Goal: Task Accomplishment & Management: Use online tool/utility

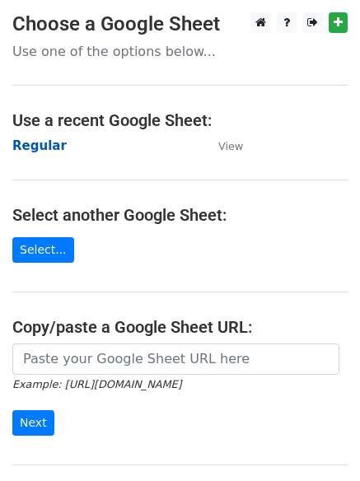
click at [34, 138] on strong "Regular" at bounding box center [39, 145] width 54 height 15
click at [47, 150] on strong "Regular" at bounding box center [39, 145] width 54 height 15
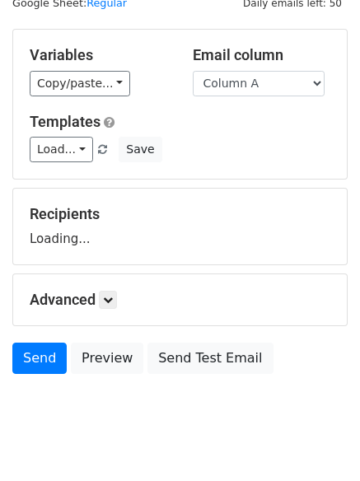
scroll to position [93, 0]
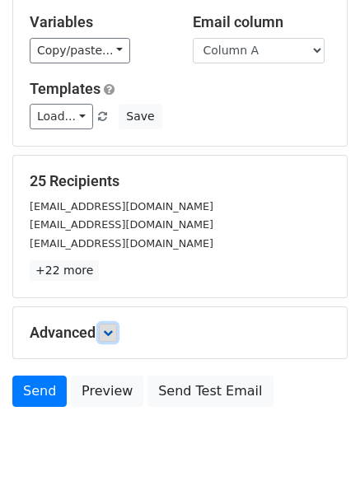
click at [102, 335] on link at bounding box center [108, 333] width 18 height 18
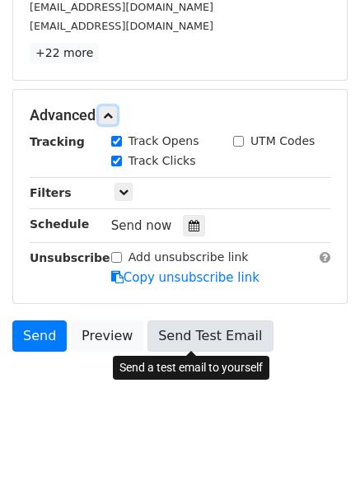
scroll to position [321, 0]
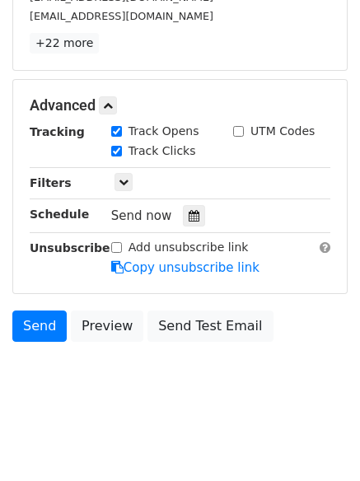
click at [196, 202] on div "Tracking Track Opens UTM Codes Track Clicks Filters Only include spreadsheet ro…" at bounding box center [180, 200] width 301 height 154
click at [189, 218] on icon at bounding box center [194, 216] width 11 height 12
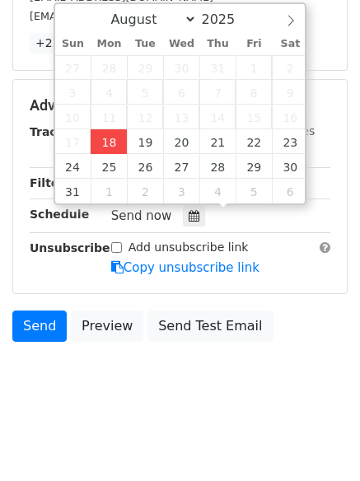
type input "2025-08-18 15:33"
type input "03"
type input "33"
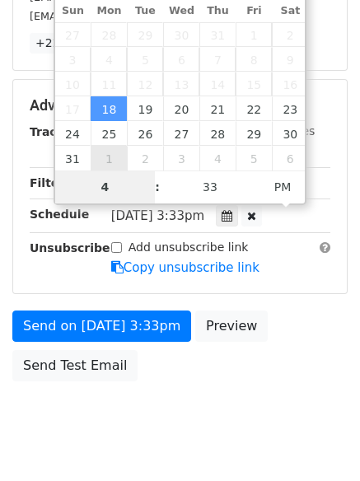
type input "4"
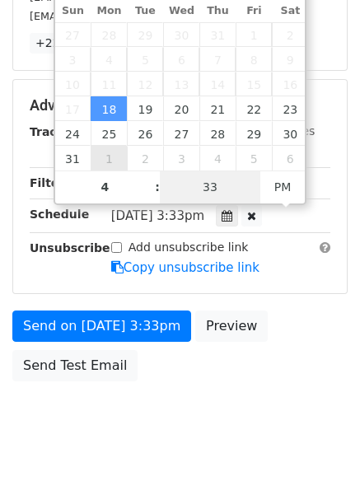
type input "2025-08-18 16:33"
type input "04"
type input "1"
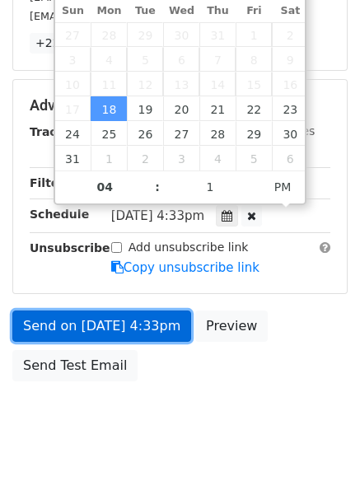
type input "2025-08-18 16:01"
click at [94, 332] on link "Send on Aug 18 at 4:33pm" at bounding box center [101, 326] width 179 height 31
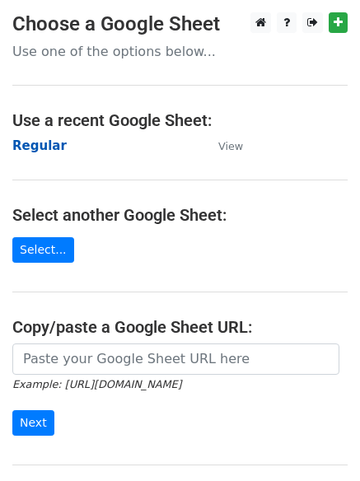
click at [46, 146] on strong "Regular" at bounding box center [39, 145] width 54 height 15
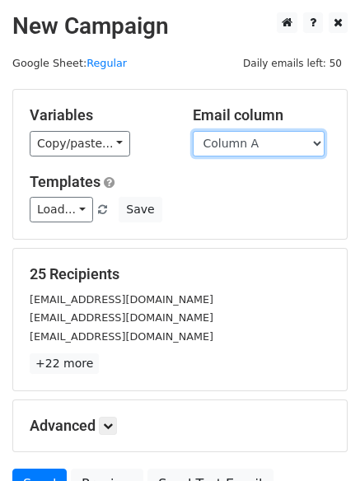
click at [213, 143] on select "Column A Column B Column C Column D Column E Column F" at bounding box center [259, 144] width 132 height 26
select select "Column B"
click at [193, 131] on select "Column A Column B Column C Column D Column E Column F" at bounding box center [259, 144] width 132 height 26
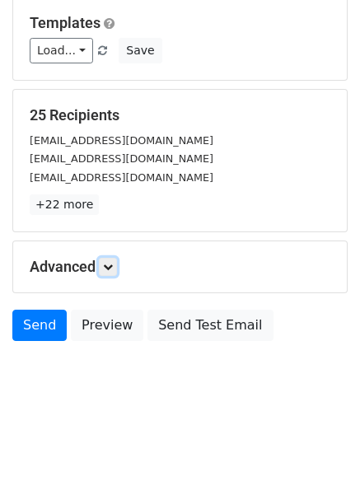
drag, startPoint x: 116, startPoint y: 260, endPoint x: 123, endPoint y: 266, distance: 9.3
click at [115, 260] on link at bounding box center [108, 267] width 18 height 18
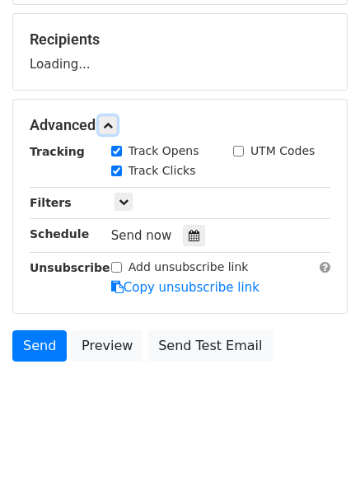
scroll to position [236, 0]
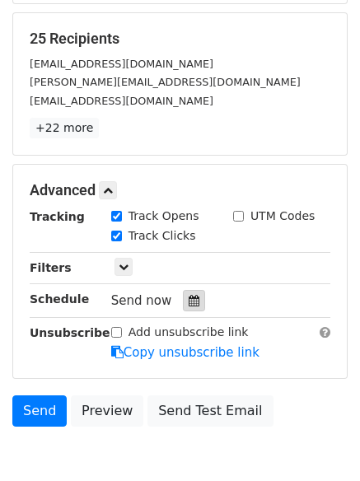
click at [183, 297] on div at bounding box center [194, 300] width 22 height 21
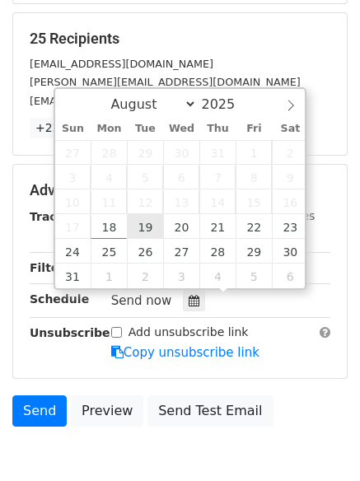
type input "2025-08-19 12:00"
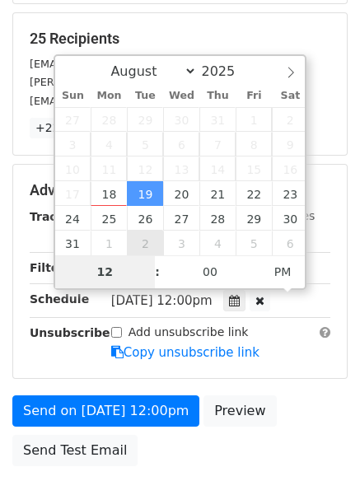
type input "5"
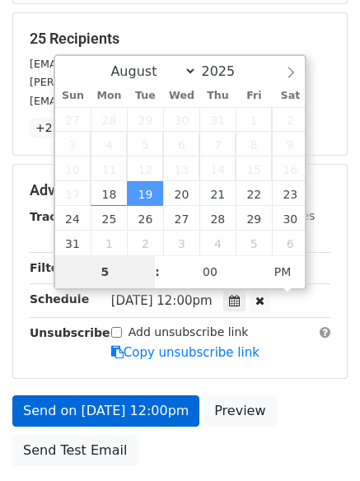
scroll to position [360, 0]
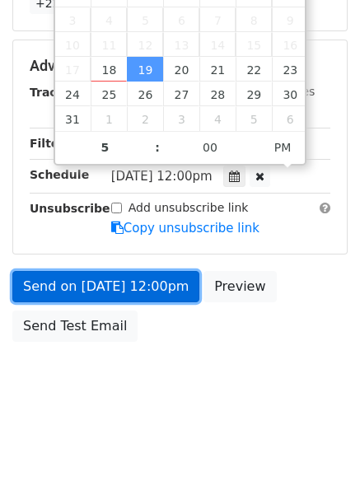
type input "2025-08-19 17:00"
click at [121, 286] on link "Send on Aug 19 at 12:00pm" at bounding box center [105, 286] width 187 height 31
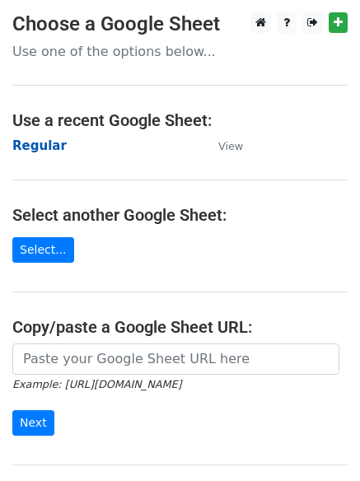
click at [50, 149] on strong "Regular" at bounding box center [39, 145] width 54 height 15
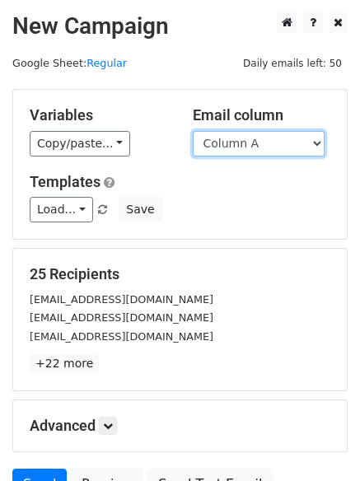
drag, startPoint x: 225, startPoint y: 147, endPoint x: 227, endPoint y: 156, distance: 9.2
click at [225, 147] on select "Column A Column B Column C Column D Column E Column F" at bounding box center [259, 144] width 132 height 26
select select "Column C"
click at [193, 131] on select "Column A Column B Column C Column D Column E Column F" at bounding box center [259, 144] width 132 height 26
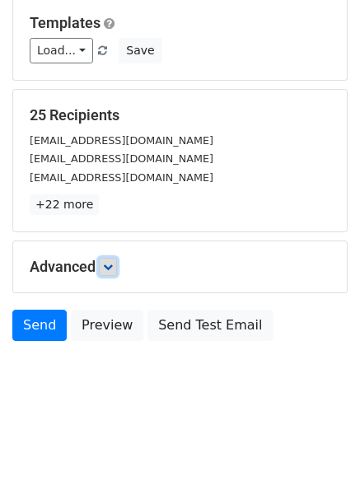
click at [113, 264] on icon at bounding box center [108, 267] width 10 height 10
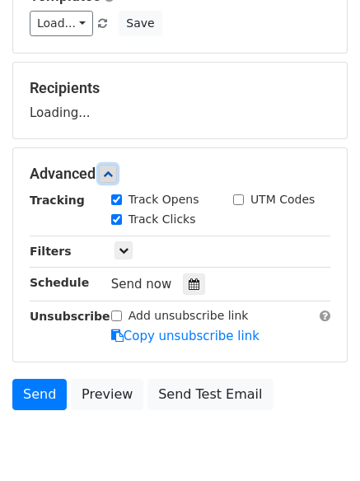
scroll to position [227, 0]
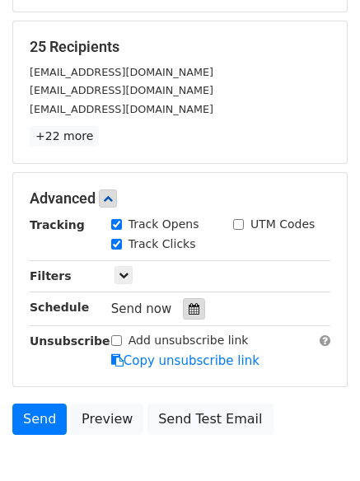
click at [189, 303] on icon at bounding box center [194, 309] width 11 height 12
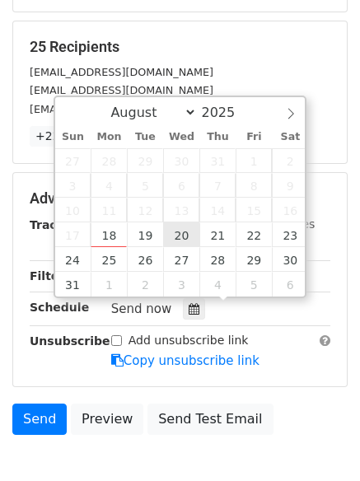
type input "2025-08-20 12:00"
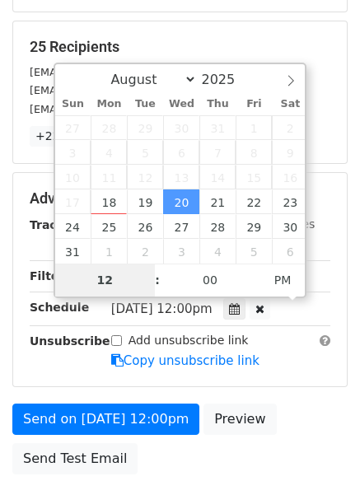
type input "6"
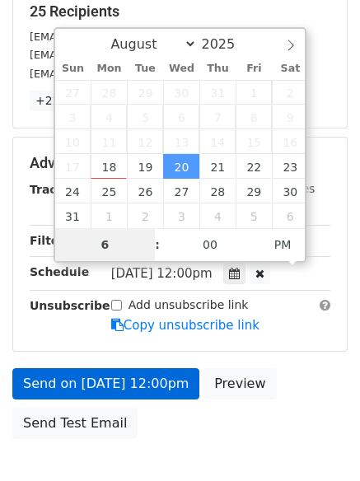
scroll to position [294, 0]
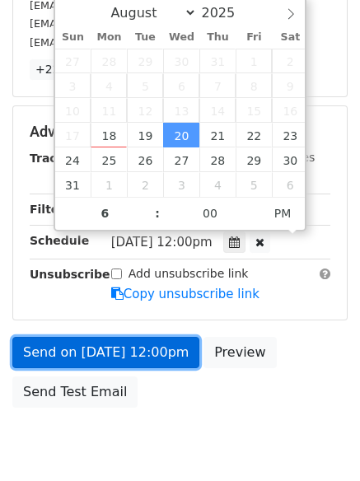
type input "2025-08-20 18:00"
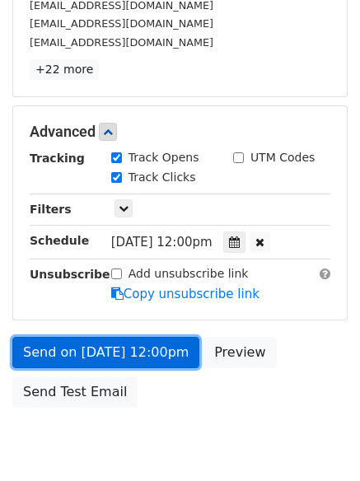
click at [118, 350] on link "Send on Aug 20 at 12:00pm" at bounding box center [105, 352] width 187 height 31
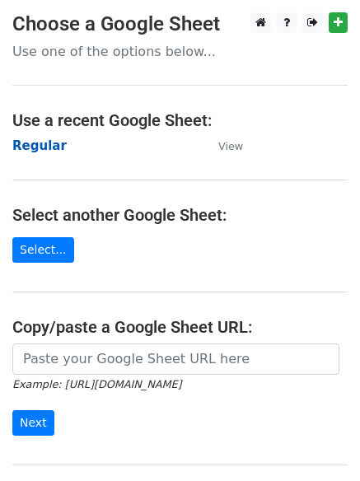
click at [34, 148] on strong "Regular" at bounding box center [39, 145] width 54 height 15
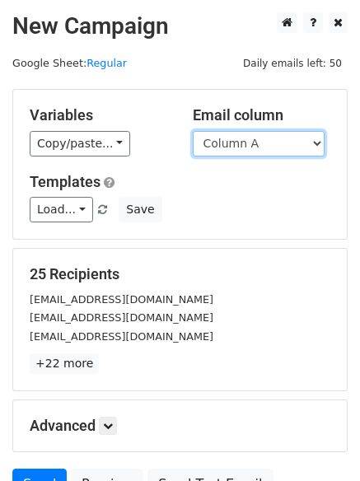
drag, startPoint x: 0, startPoint y: 0, endPoint x: 256, endPoint y: 143, distance: 293.6
click at [256, 143] on select "Column A Column B Column C Column D Column E Column F" at bounding box center [259, 144] width 132 height 26
select select "Column D"
click at [193, 131] on select "Column A Column B Column C Column D Column E Column F" at bounding box center [259, 144] width 132 height 26
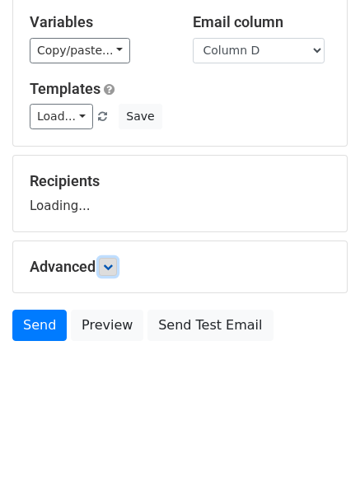
click at [110, 274] on link at bounding box center [108, 267] width 18 height 18
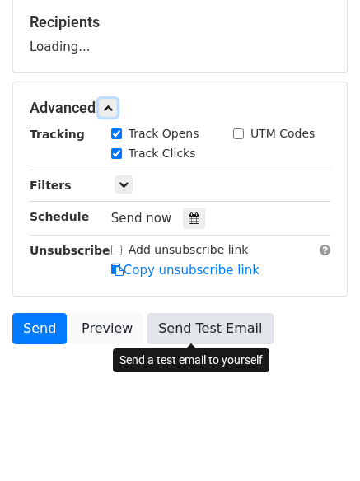
scroll to position [254, 0]
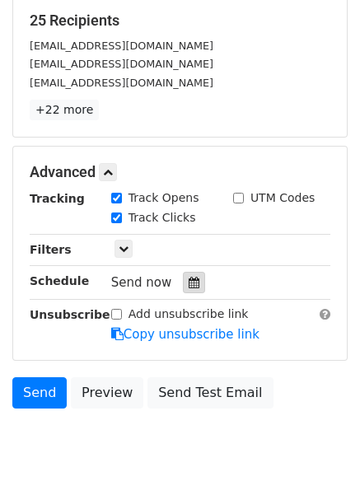
click at [189, 283] on icon at bounding box center [194, 283] width 11 height 12
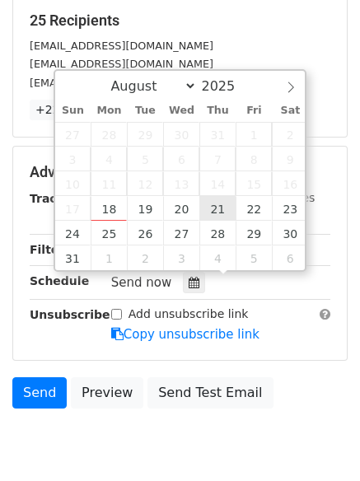
type input "2025-08-21 12:00"
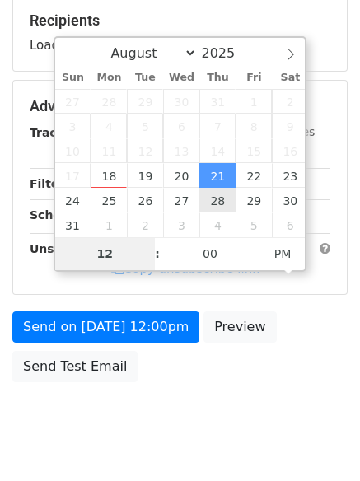
type input "7"
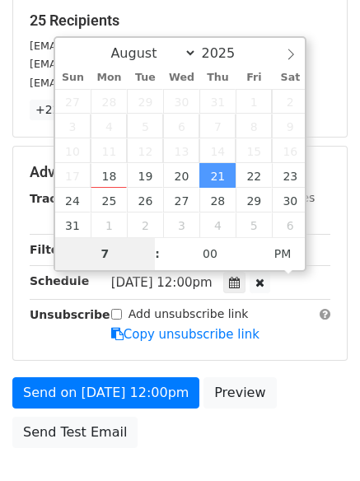
scroll to position [294, 0]
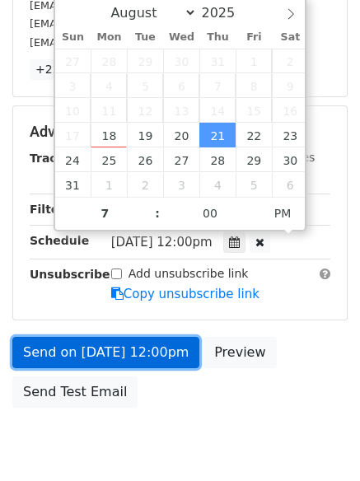
type input "2025-08-21 19:00"
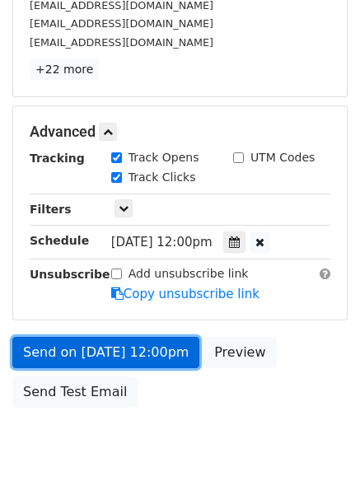
click at [129, 354] on link "Send on Aug 21 at 12:00pm" at bounding box center [105, 352] width 187 height 31
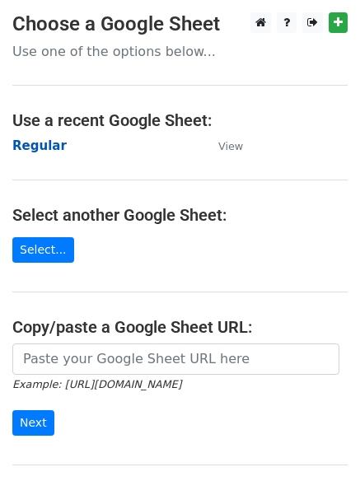
click at [30, 147] on strong "Regular" at bounding box center [39, 145] width 54 height 15
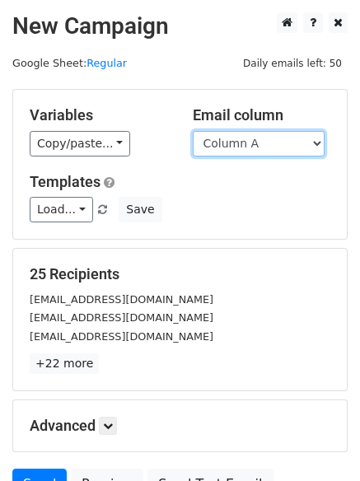
click at [220, 154] on select "Column A Column B Column C Column D Column E Column F" at bounding box center [259, 144] width 132 height 26
select select "Column E"
click at [193, 131] on select "Column A Column B Column C Column D Column E Column F" at bounding box center [259, 144] width 132 height 26
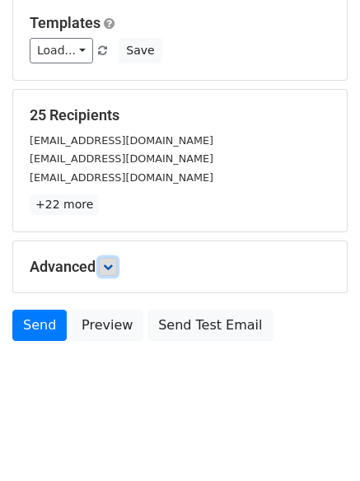
click at [117, 273] on link at bounding box center [108, 267] width 18 height 18
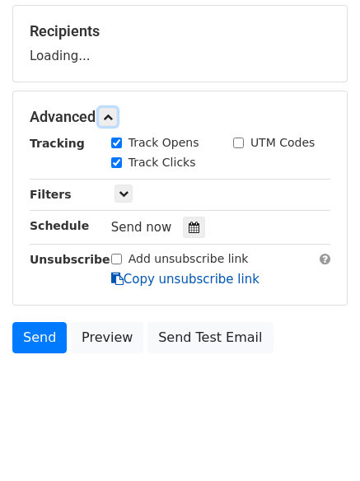
scroll to position [244, 0]
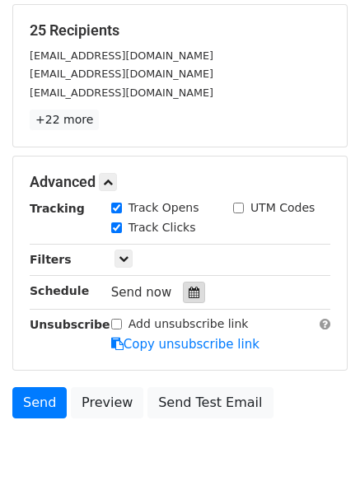
click at [189, 292] on icon at bounding box center [194, 293] width 11 height 12
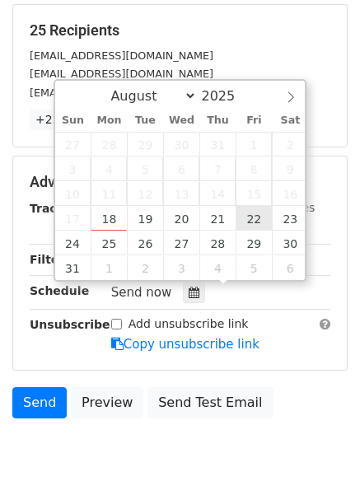
type input "[DATE] 12:00"
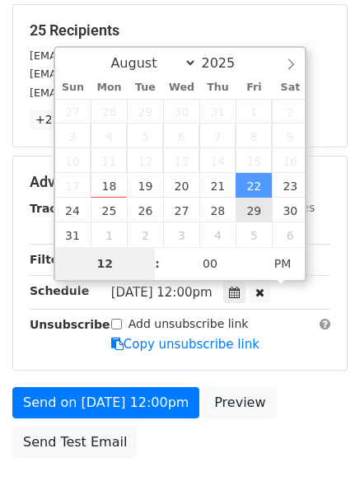
type input "8"
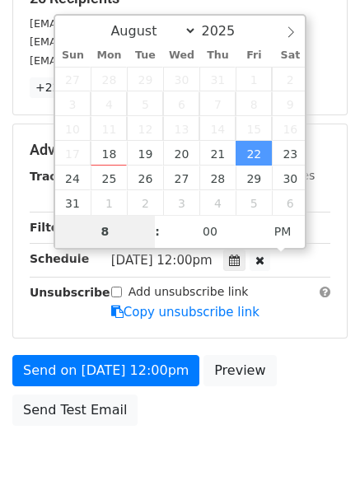
scroll to position [294, 0]
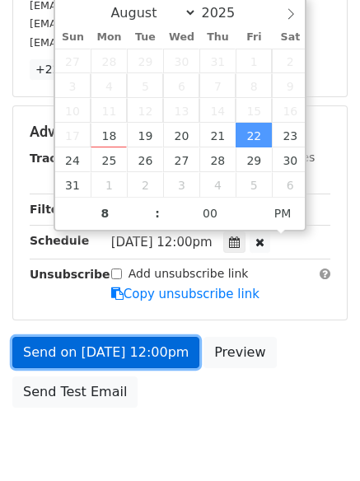
type input "[DATE] 20:00"
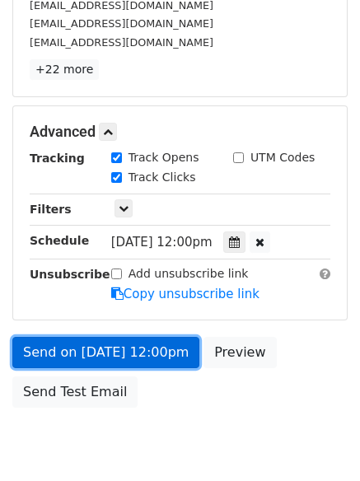
click at [123, 345] on link "Send on [DATE] 12:00pm" at bounding box center [105, 352] width 187 height 31
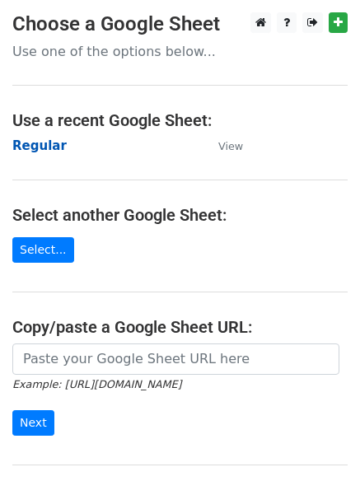
click at [29, 153] on strong "Regular" at bounding box center [39, 145] width 54 height 15
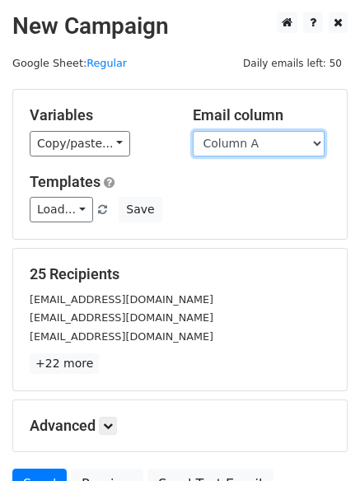
click at [285, 145] on select "Column A Column B Column C Column D Column E Column F" at bounding box center [259, 144] width 132 height 26
select select "Column F"
click at [193, 131] on select "Column A Column B Column C Column D Column E Column F" at bounding box center [259, 144] width 132 height 26
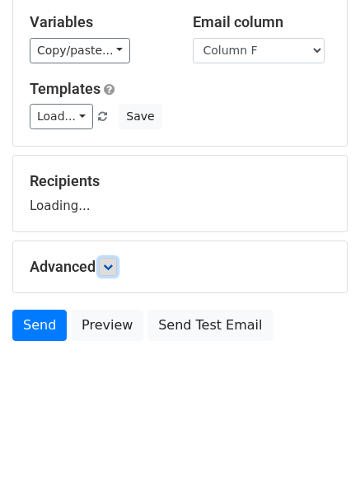
click at [117, 267] on link at bounding box center [108, 267] width 18 height 18
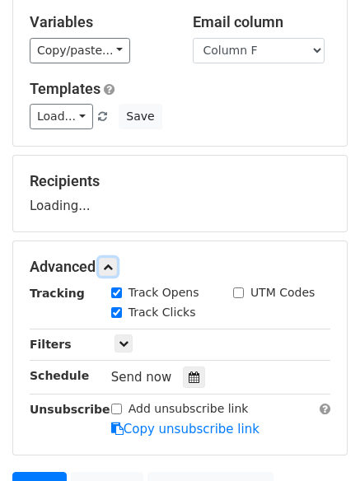
scroll to position [255, 0]
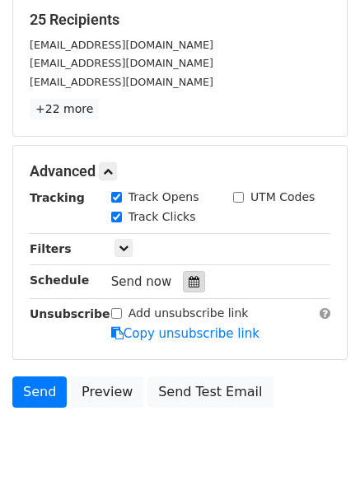
click at [196, 283] on div at bounding box center [194, 281] width 22 height 21
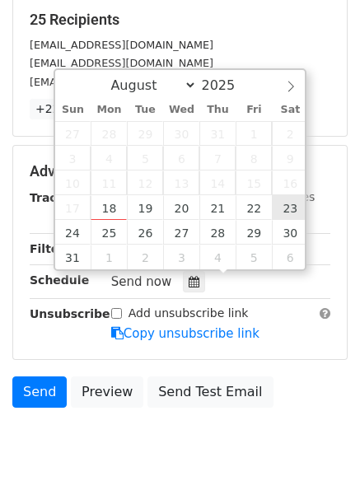
type input "[DATE] 12:00"
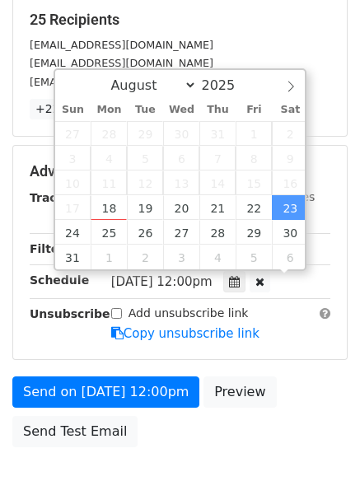
scroll to position [1, 0]
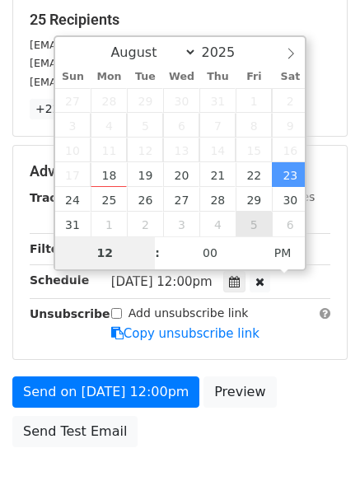
type input "9"
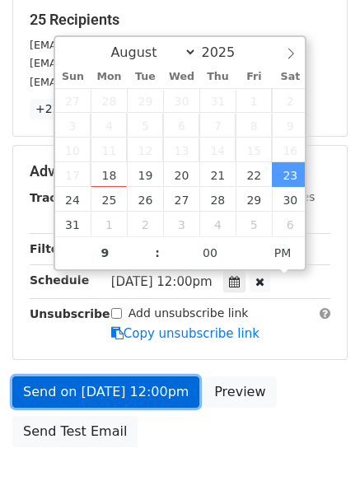
type input "[DATE] 21:00"
click at [158, 400] on link "Send on [DATE] 12:00pm" at bounding box center [105, 392] width 187 height 31
